Goal: Task Accomplishment & Management: Complete application form

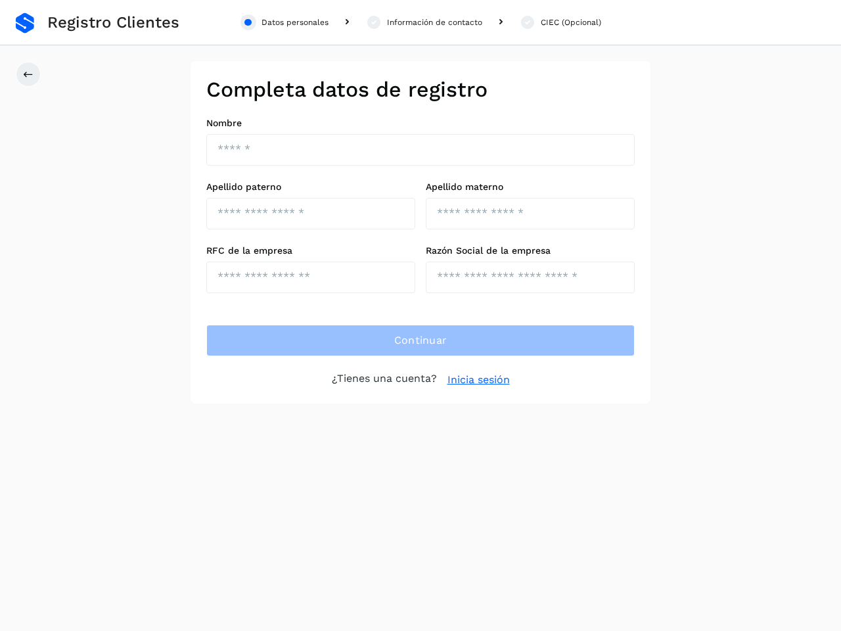
click at [285, 22] on div "Datos personales" at bounding box center [295, 22] width 67 height 12
click at [424, 22] on div "Información de contacto" at bounding box center [434, 22] width 95 height 12
click at [560, 22] on div "CIEC (Opcional)" at bounding box center [571, 22] width 60 height 12
click at [28, 74] on icon at bounding box center [28, 74] width 11 height 11
